Goal: Transaction & Acquisition: Obtain resource

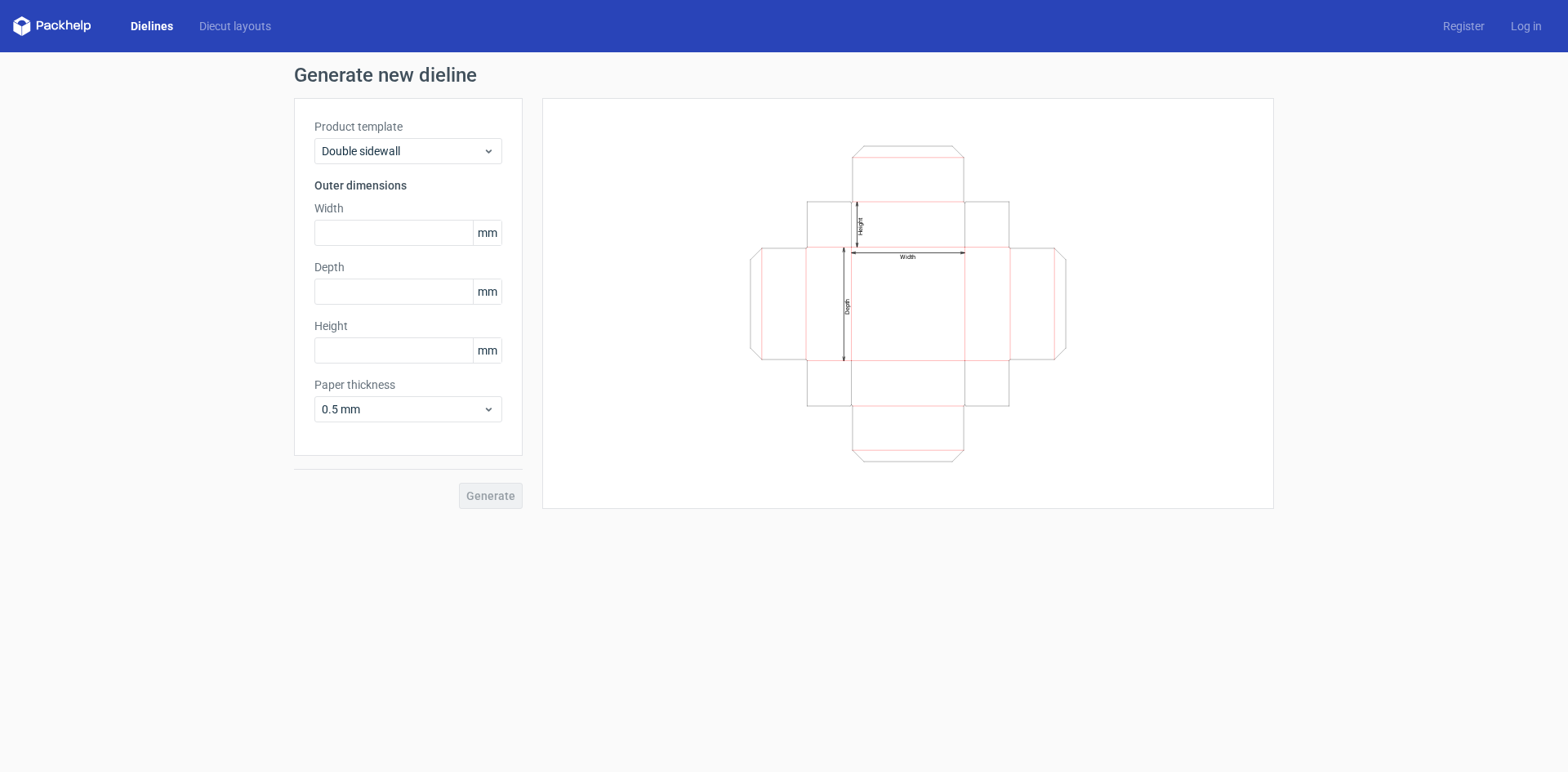
click at [147, 25] on link "Dielines" at bounding box center [152, 26] width 69 height 16
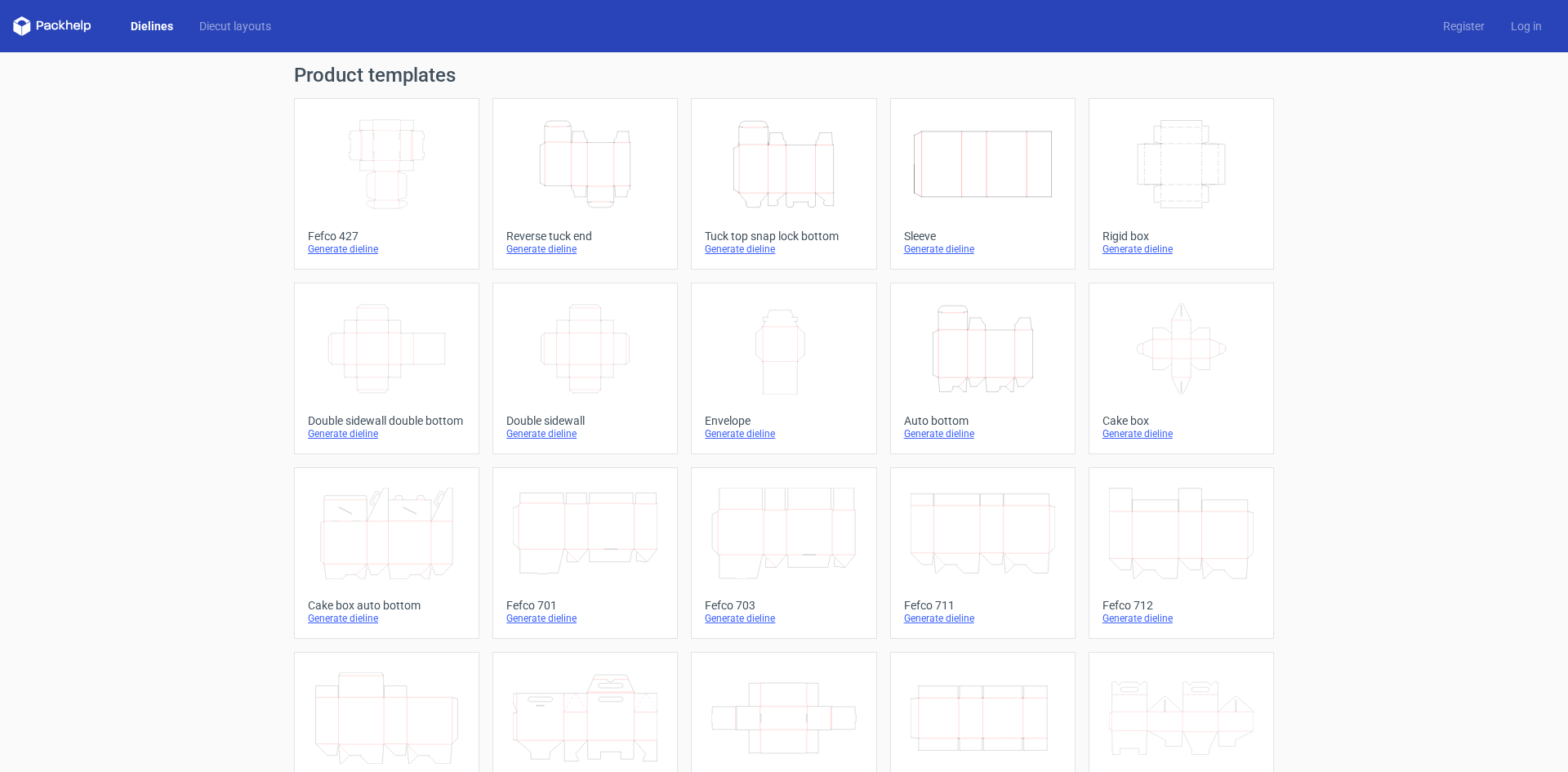
click at [587, 196] on icon "Height Depth Width" at bounding box center [585, 164] width 145 height 92
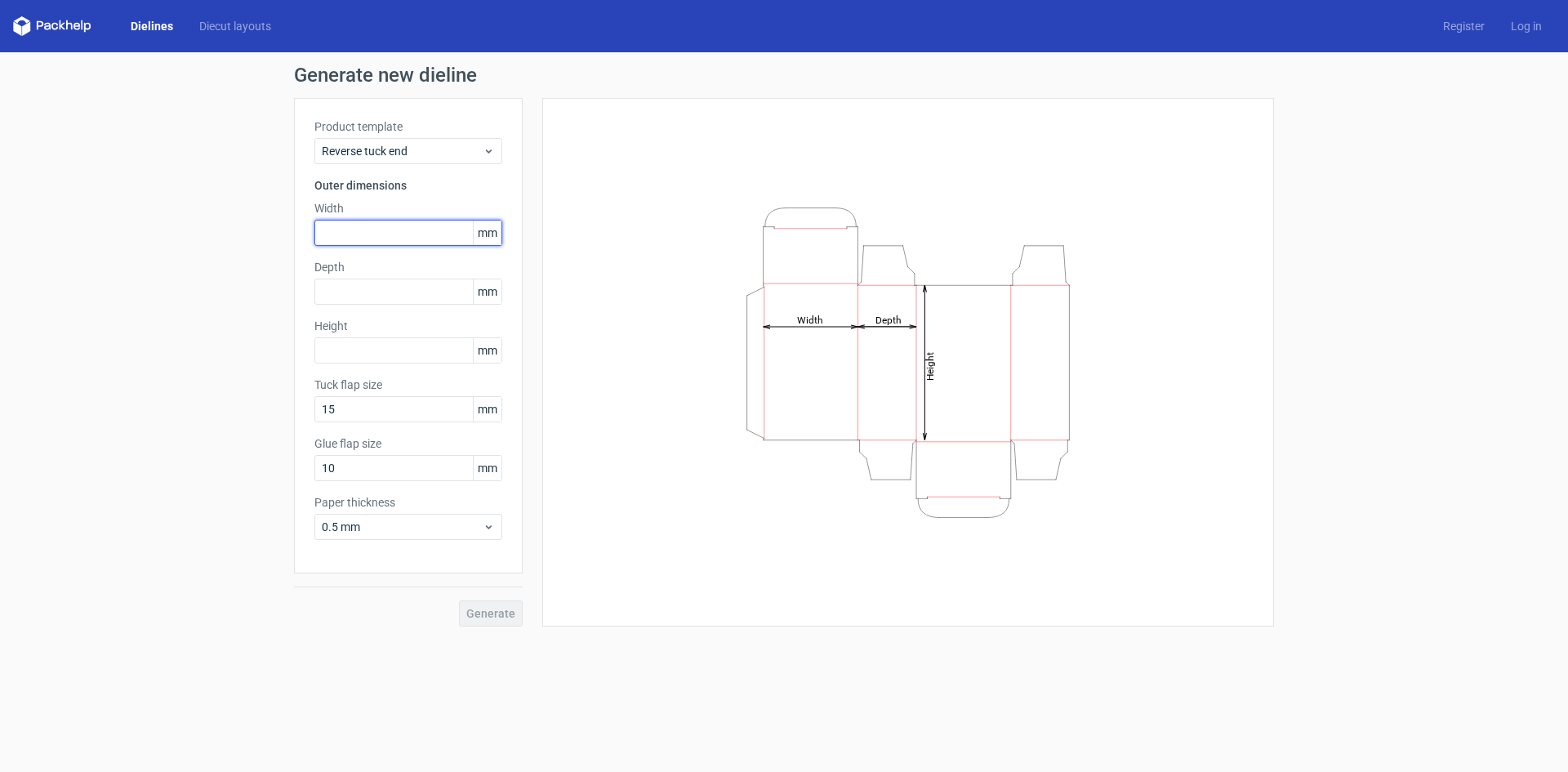
click at [421, 234] on input "text" at bounding box center [408, 232] width 188 height 26
type input "49"
click at [430, 290] on input "text" at bounding box center [408, 292] width 188 height 26
type input "19"
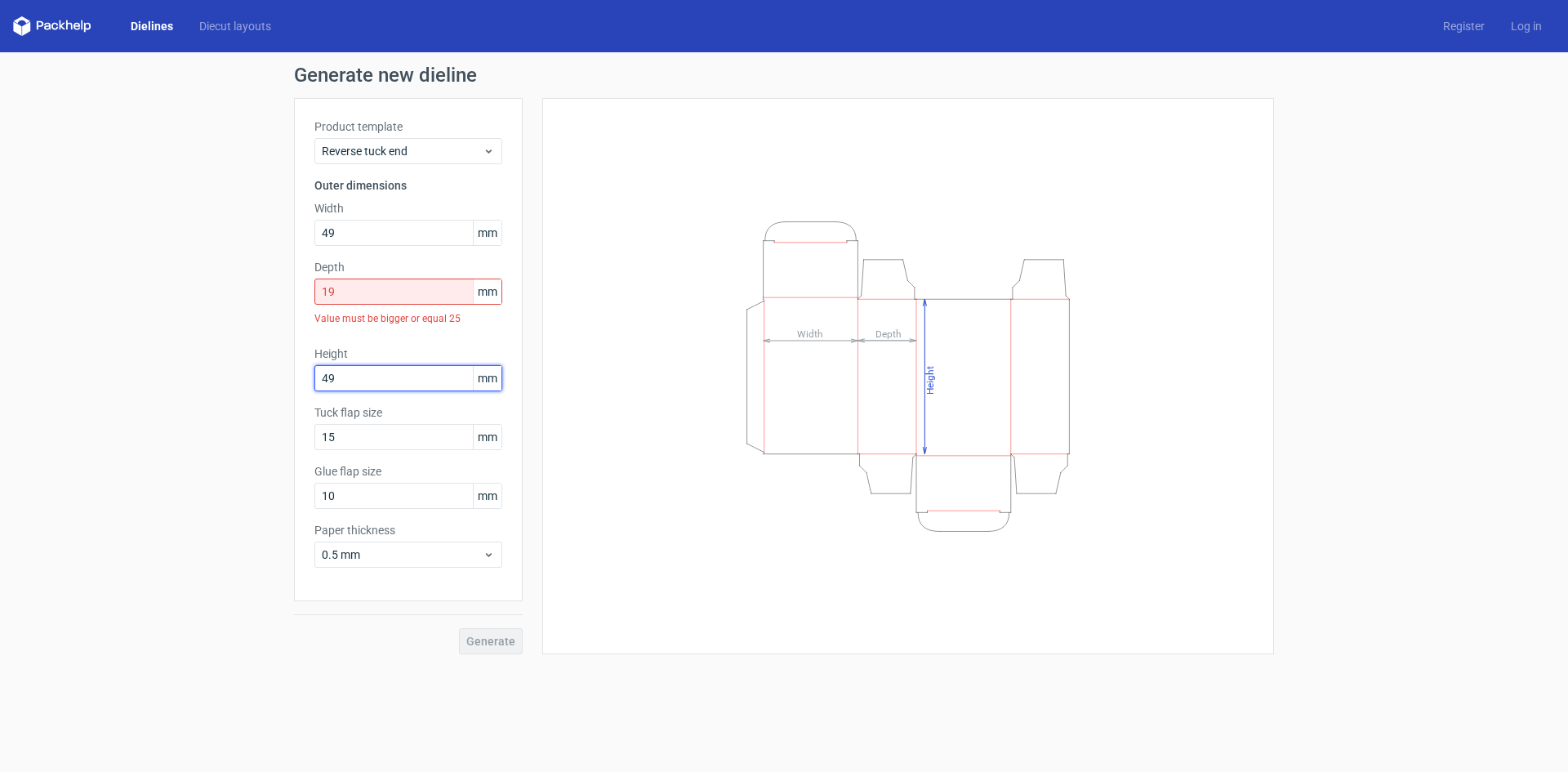
type input "49"
click at [394, 498] on input "10" at bounding box center [408, 496] width 188 height 26
type input "15"
click at [514, 643] on div "Generate" at bounding box center [408, 628] width 229 height 53
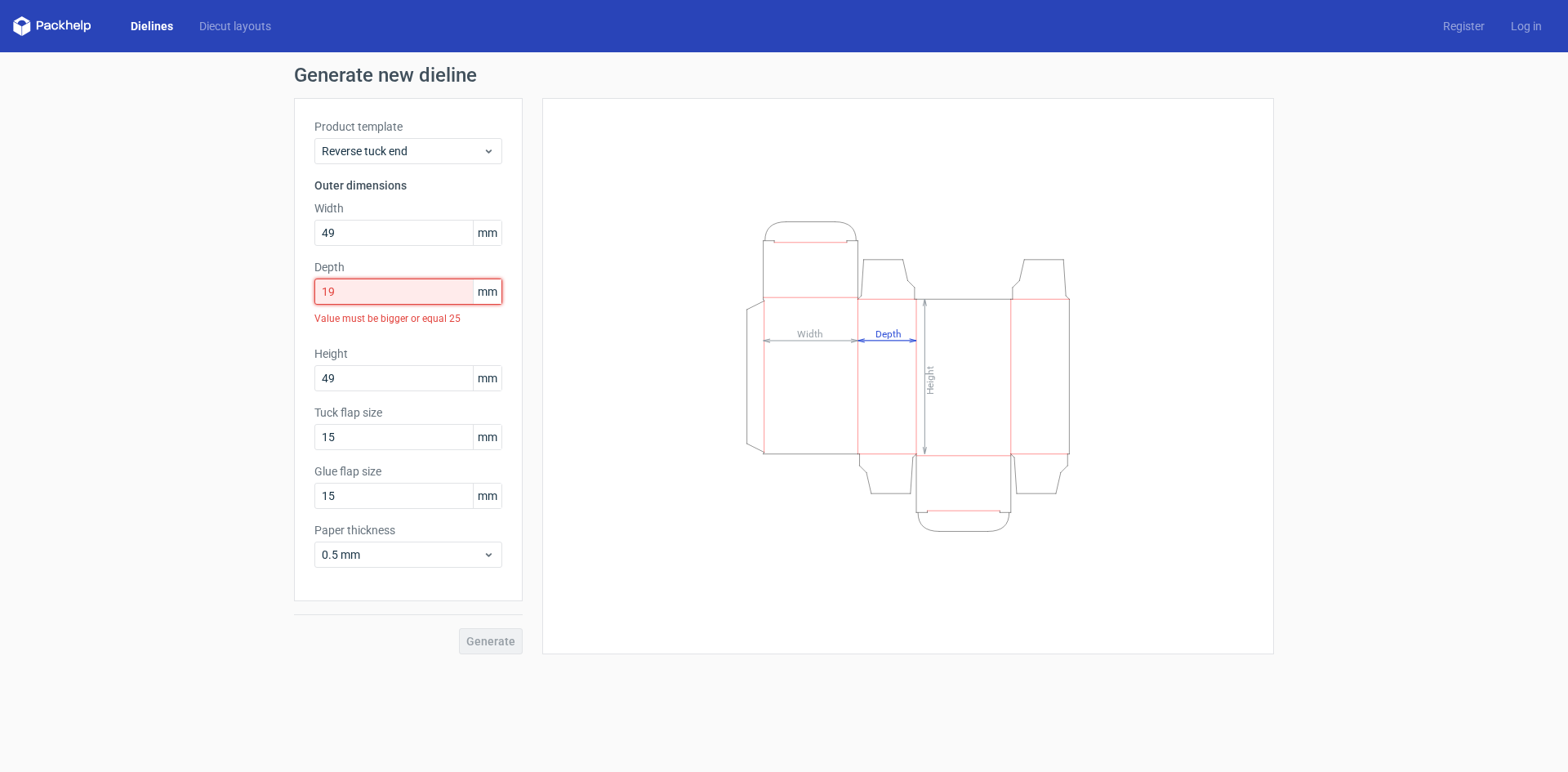
drag, startPoint x: 360, startPoint y: 293, endPoint x: 319, endPoint y: 290, distance: 41.1
click at [319, 290] on input "19" at bounding box center [408, 292] width 188 height 26
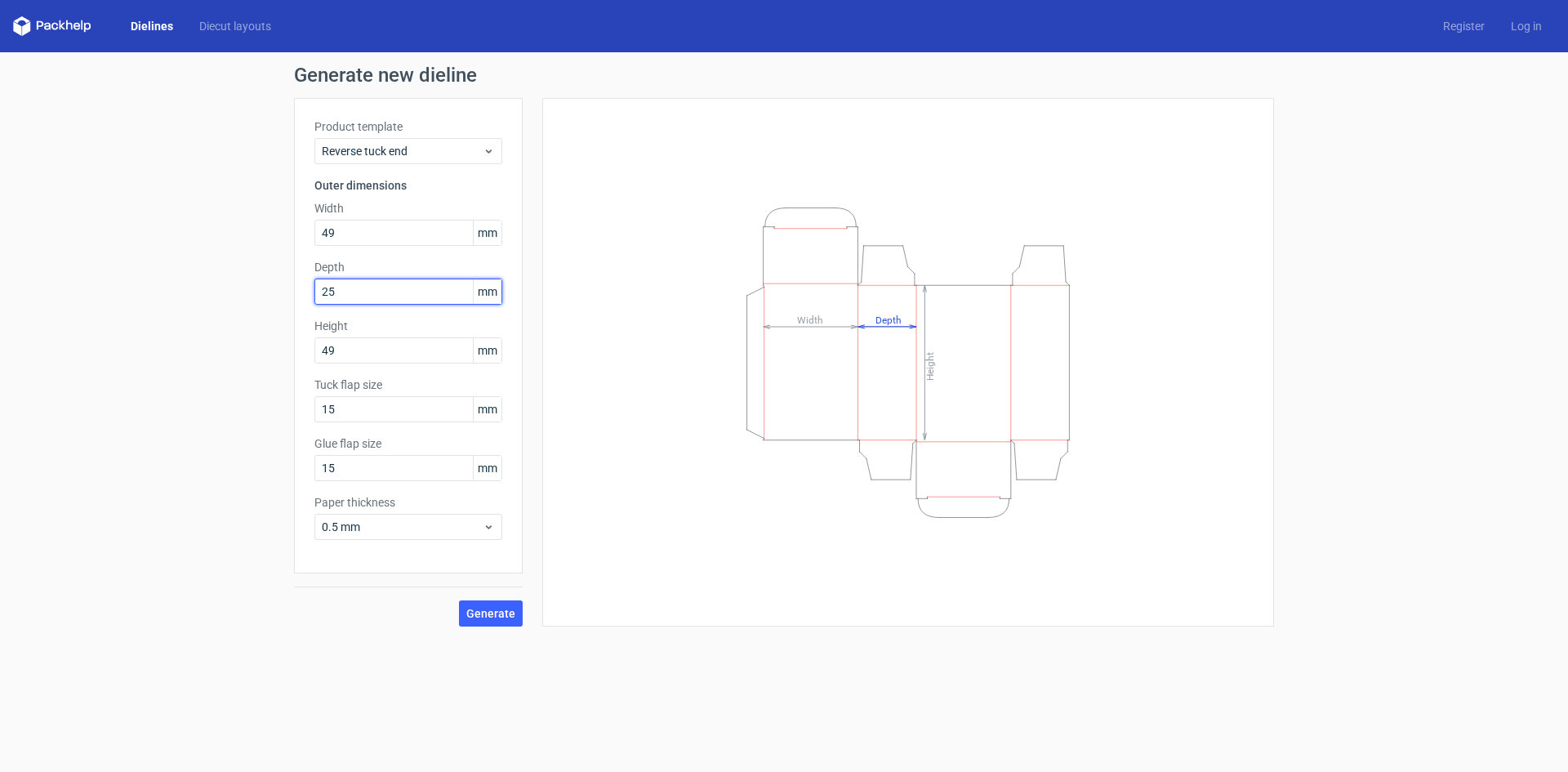
type input "25"
click at [459, 600] on button "Generate" at bounding box center [490, 613] width 63 height 26
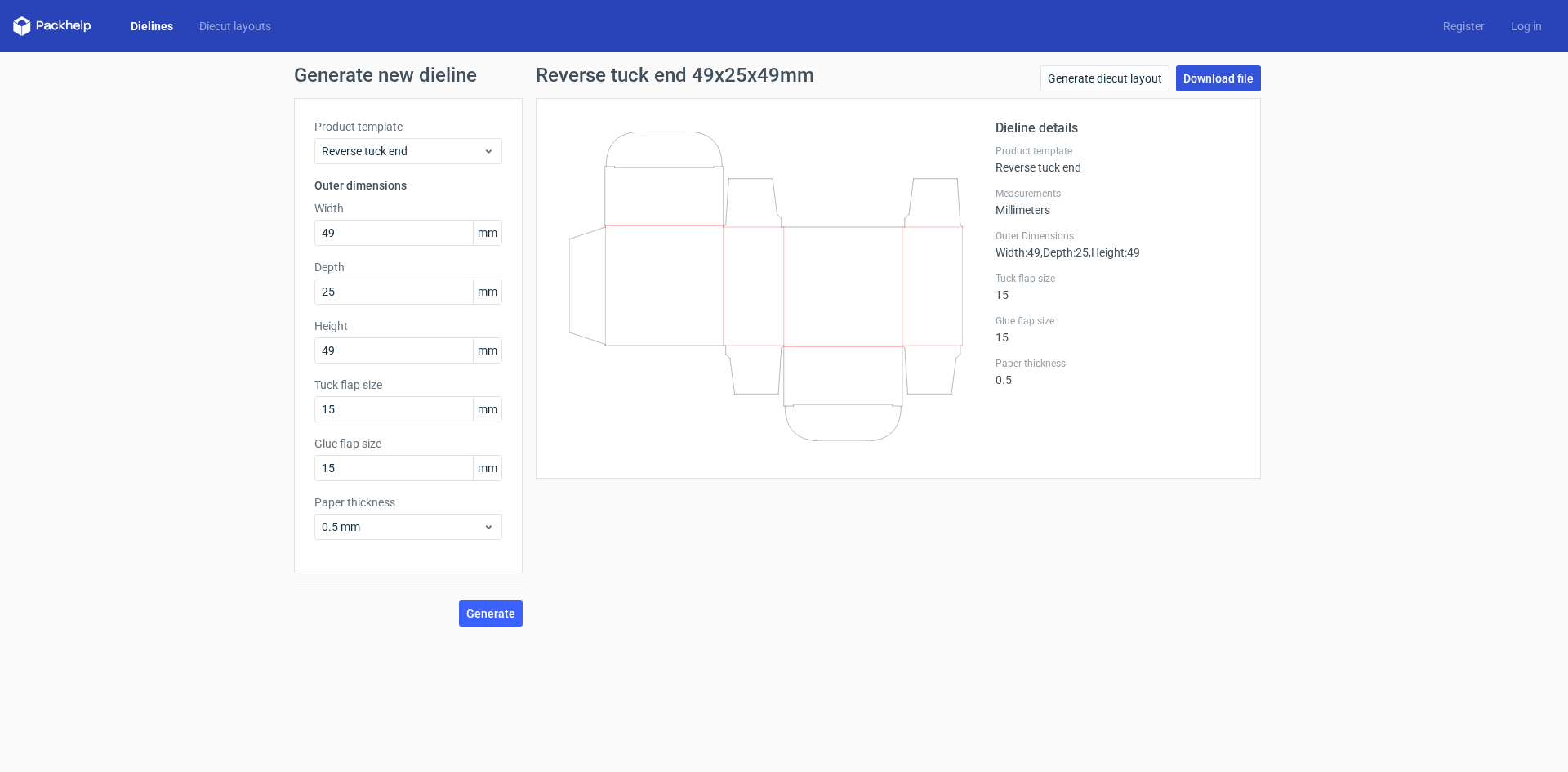
click at [1215, 80] on link "Download file" at bounding box center [1218, 78] width 85 height 26
